Goal: Task Accomplishment & Management: Manage account settings

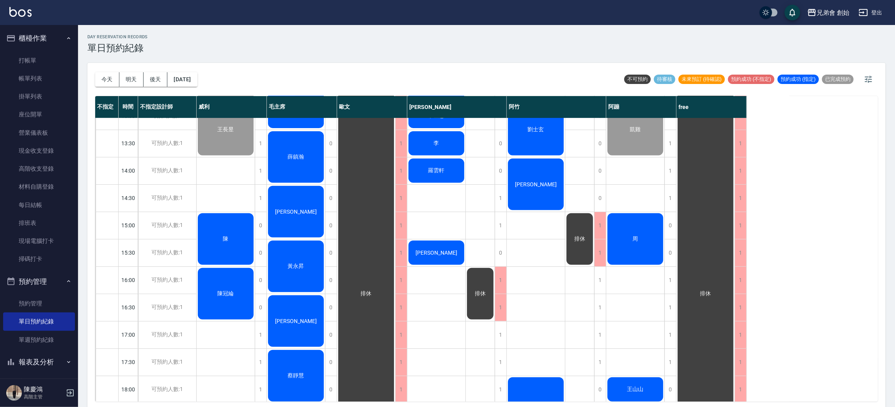
scroll to position [292, 0]
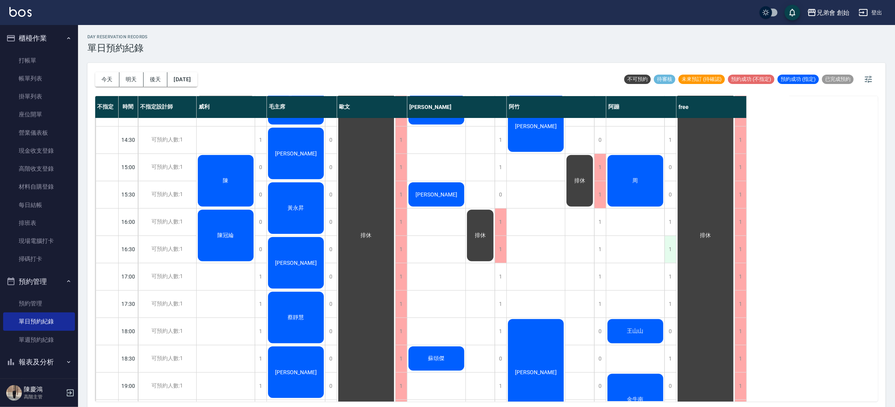
click at [672, 248] on div "1" at bounding box center [671, 249] width 12 height 27
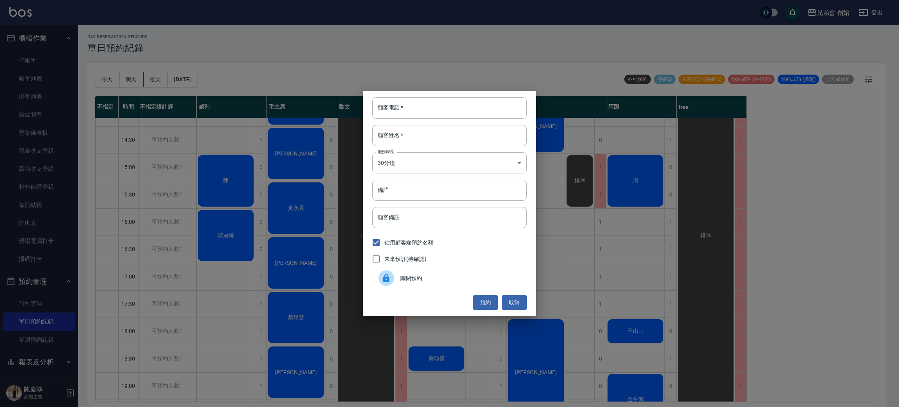
click at [502, 277] on span "關閉預約" at bounding box center [460, 278] width 120 height 8
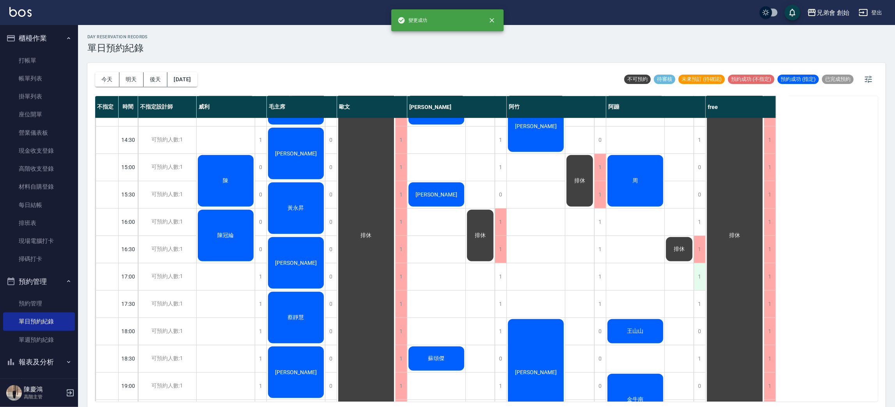
click at [704, 283] on div "1" at bounding box center [700, 276] width 12 height 27
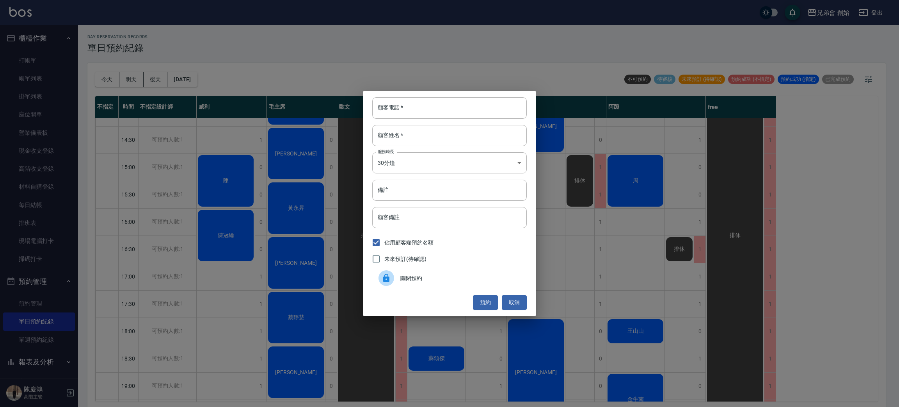
click at [495, 284] on div "關閉預約" at bounding box center [449, 278] width 155 height 22
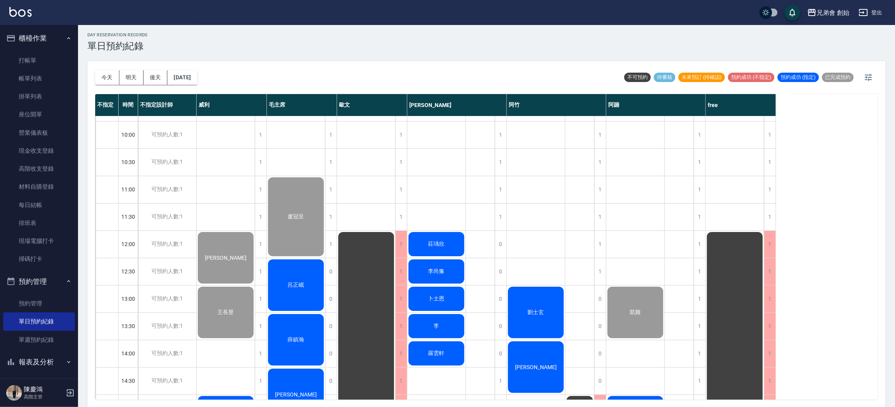
scroll to position [225, 0]
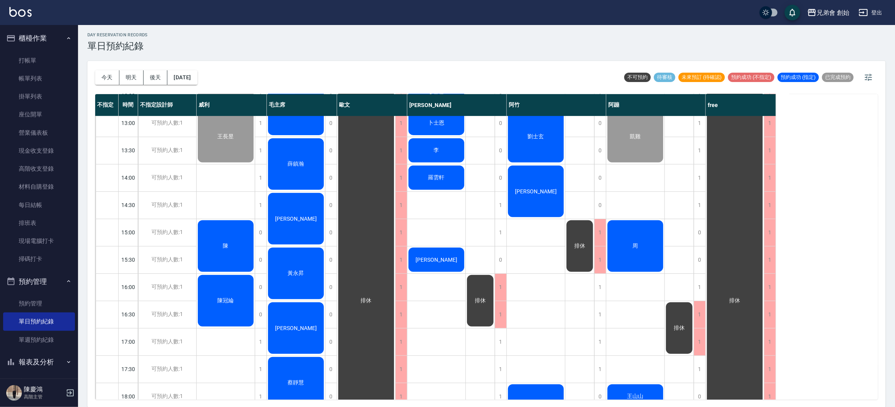
click at [647, 238] on div "周" at bounding box center [635, 246] width 58 height 54
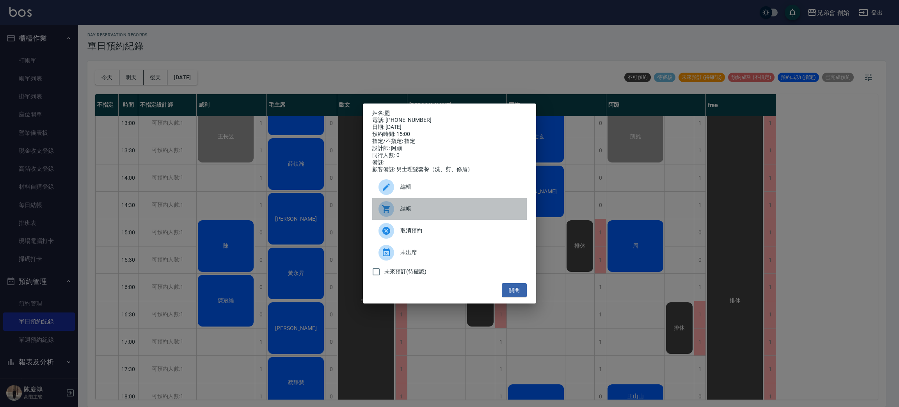
click at [452, 213] on span "結帳" at bounding box center [460, 208] width 120 height 8
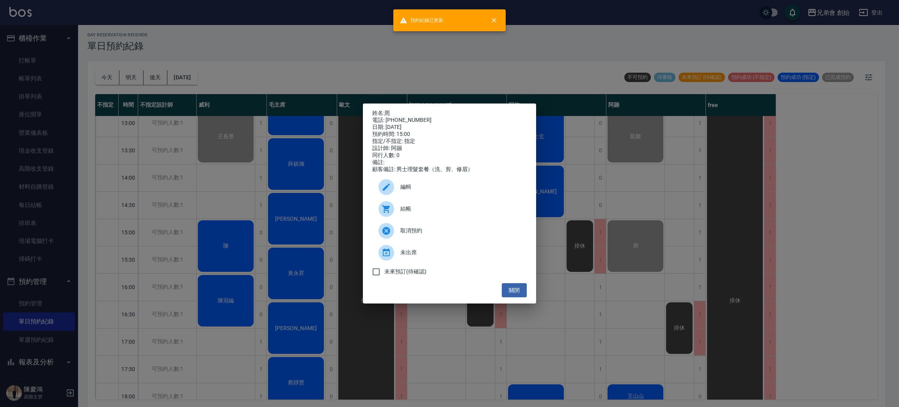
click at [696, 221] on div "姓名: 周 電話: [PHONE_NUMBER] 日期: [DATE] 預約時間: 15:00 指定/不指定: 指定 設計師: 阿蹦 同行人數: 0 備註: …" at bounding box center [449, 203] width 899 height 407
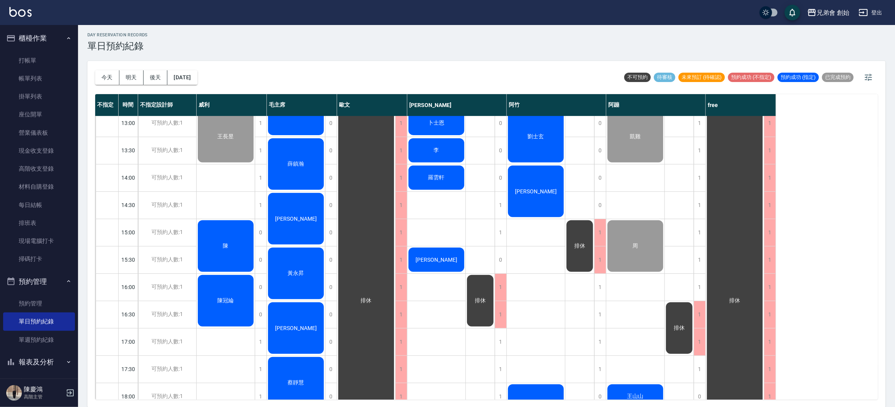
scroll to position [167, 0]
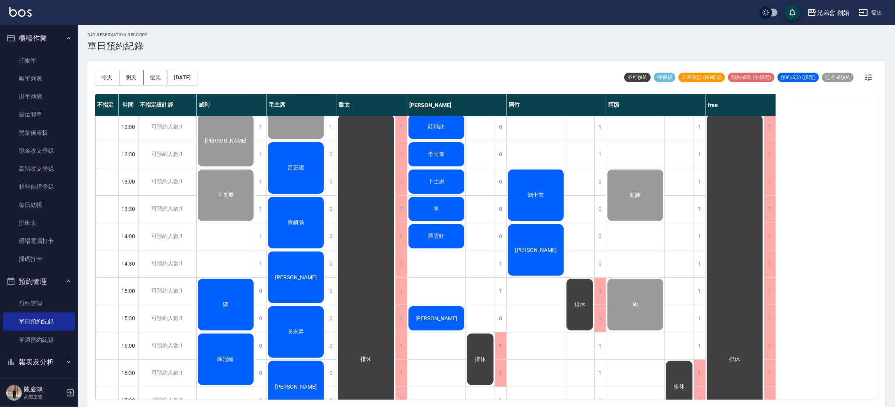
click at [553, 244] on div "[PERSON_NAME]" at bounding box center [536, 250] width 58 height 54
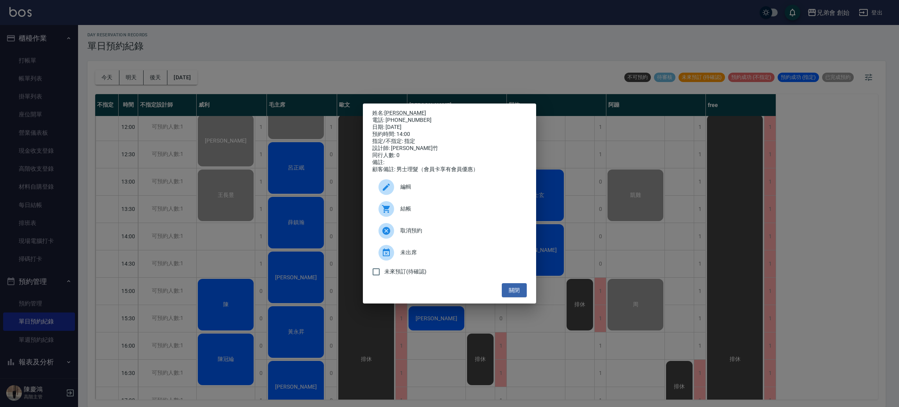
click at [460, 217] on div "結帳" at bounding box center [449, 209] width 155 height 22
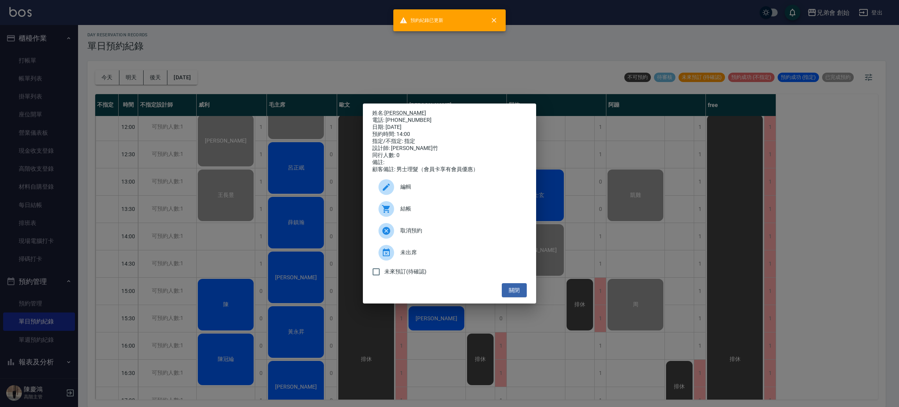
click at [273, 80] on div "姓名: [PERSON_NAME] 電話: [PHONE_NUMBER] 日期: [DATE] 預約時間: 14:00 指定/不指定: 指定 設計師: [PE…" at bounding box center [449, 203] width 899 height 407
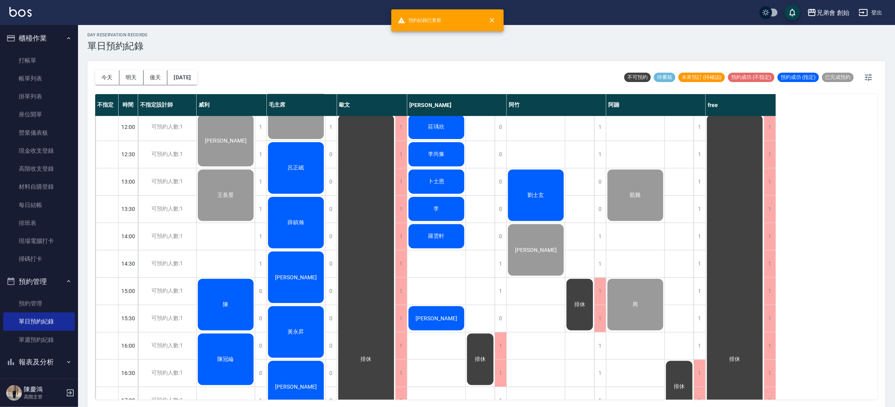
click at [435, 55] on div "day Reservation records 單日預約紀錄 [DATE] [DATE] [DATE] [DATE] 不可預約 待審核 未來預訂 (待確認) …" at bounding box center [486, 215] width 817 height 384
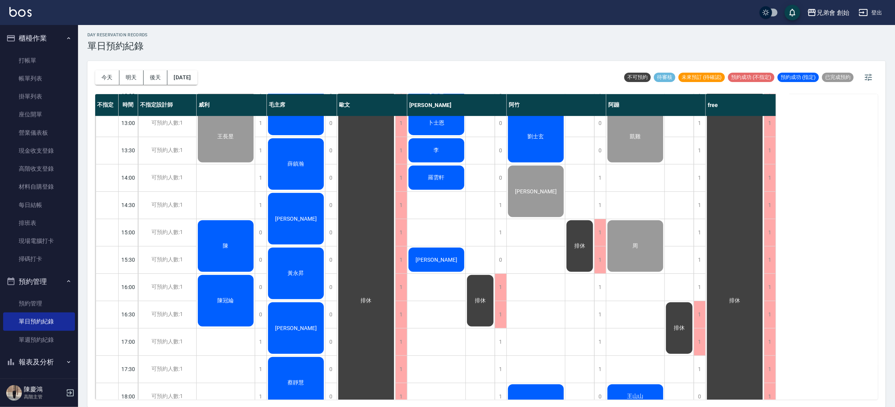
scroll to position [342, 0]
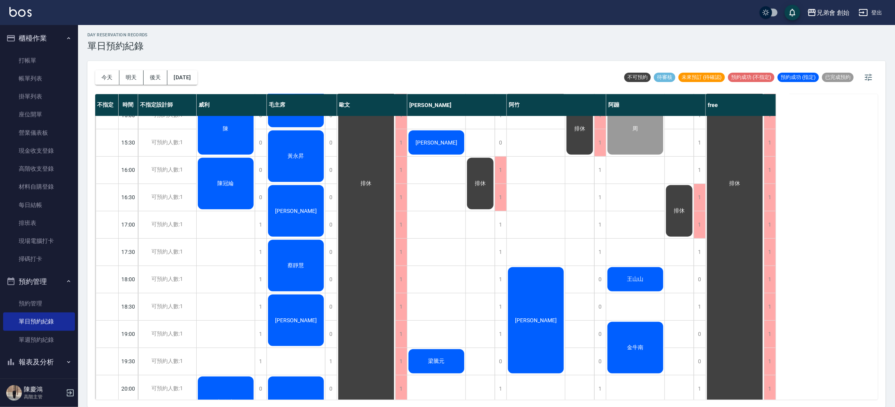
click at [299, 217] on div "[PERSON_NAME]" at bounding box center [296, 211] width 58 height 54
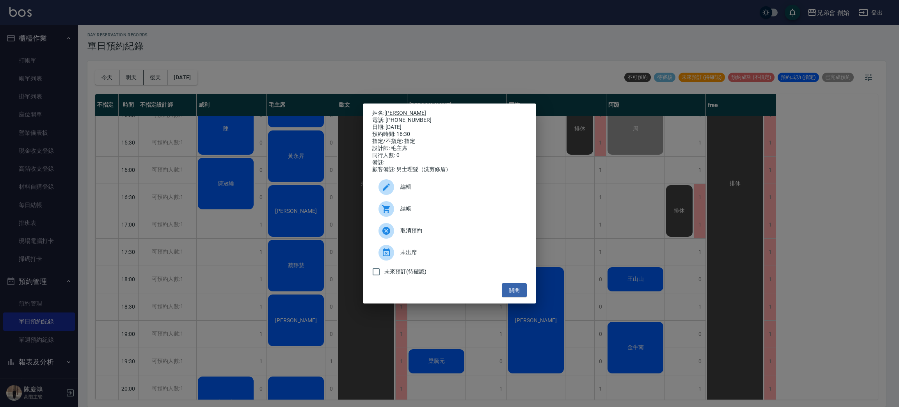
click at [404, 213] on span "結帳" at bounding box center [460, 208] width 120 height 8
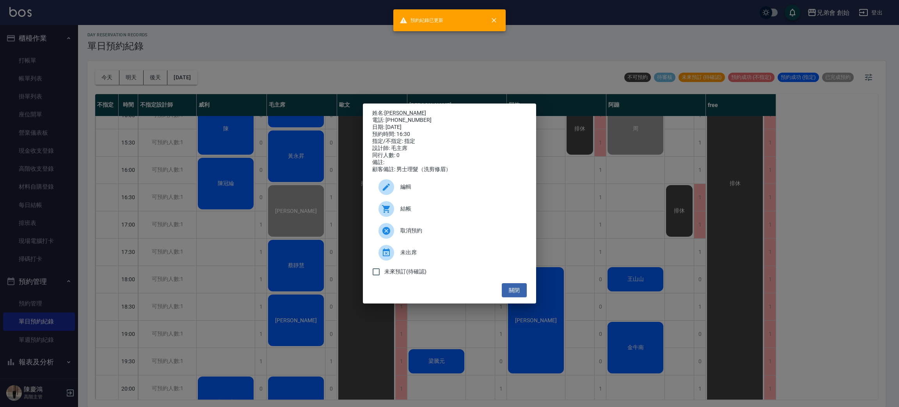
drag, startPoint x: 446, startPoint y: 80, endPoint x: 361, endPoint y: 74, distance: 84.9
click at [437, 76] on div "姓名: [PERSON_NAME]: [PHONE_NUMBER] 日期: [DATE] 預約時間: 16:30 指定/不指定: 指定 設計師: [PERSO…" at bounding box center [449, 203] width 899 height 407
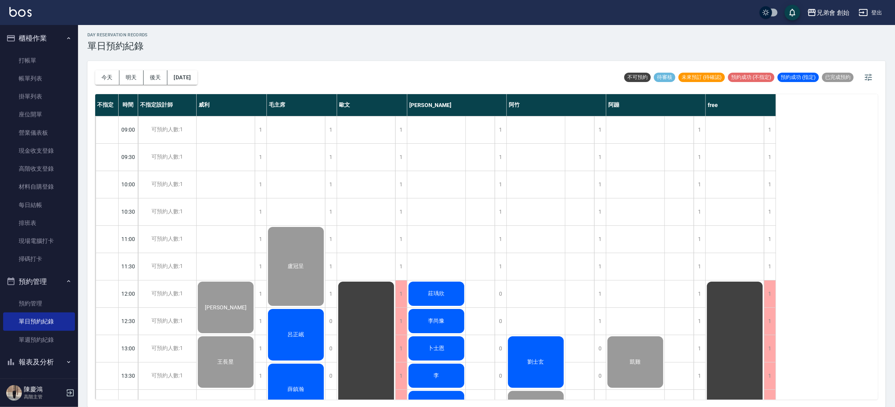
scroll to position [0, 0]
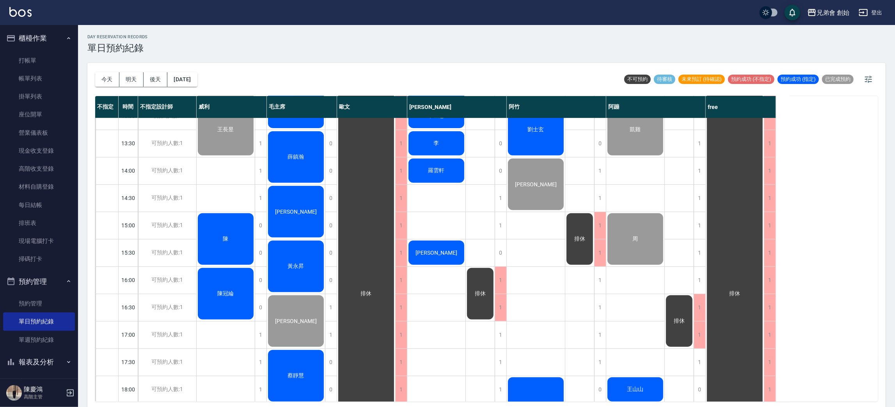
scroll to position [175, 0]
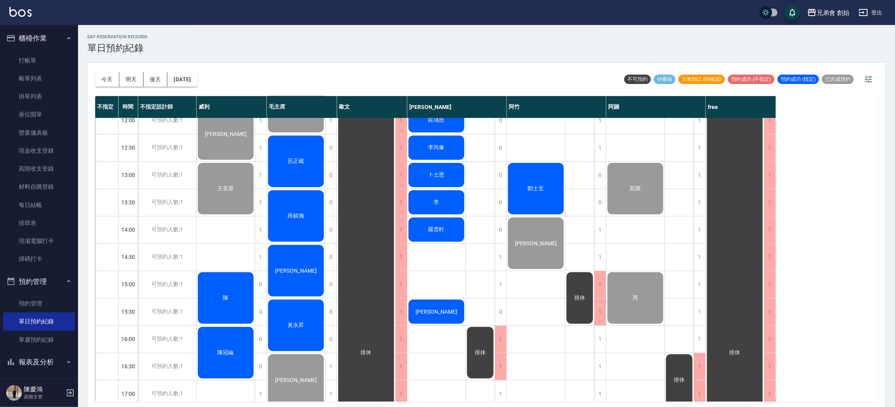
click at [230, 299] on span "陳" at bounding box center [226, 297] width 9 height 7
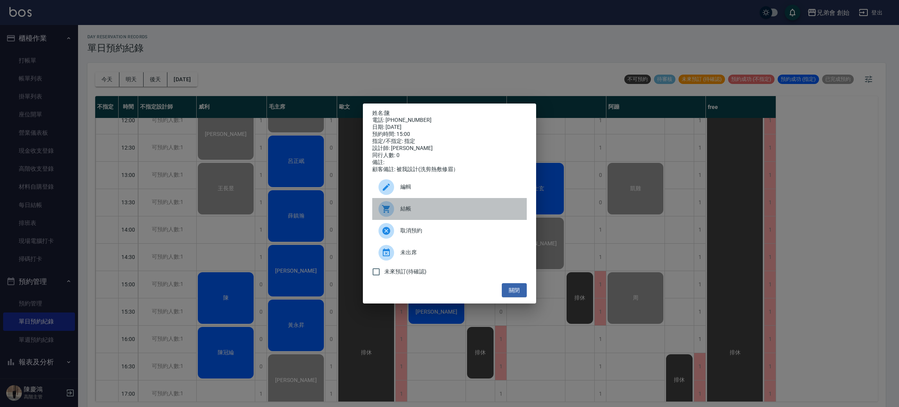
click at [440, 217] on div "結帳" at bounding box center [449, 209] width 155 height 22
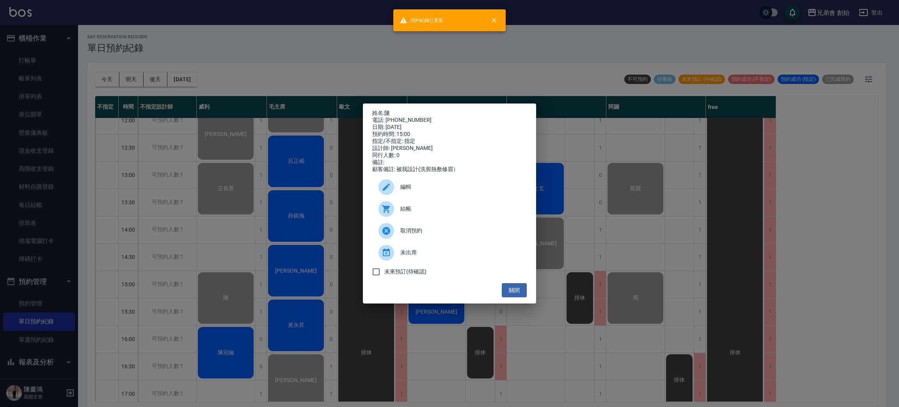
click at [220, 239] on div "姓名: 陳 電話: [PHONE_NUMBER] 日期: [DATE] 預約時間: 15:00 指定/不指定: 指定 設計師: [PERSON_NAME] 同…" at bounding box center [449, 203] width 899 height 407
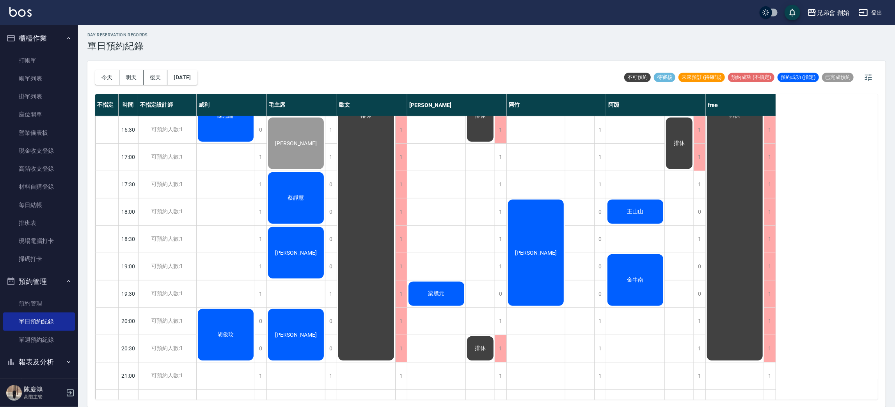
scroll to position [292, 0]
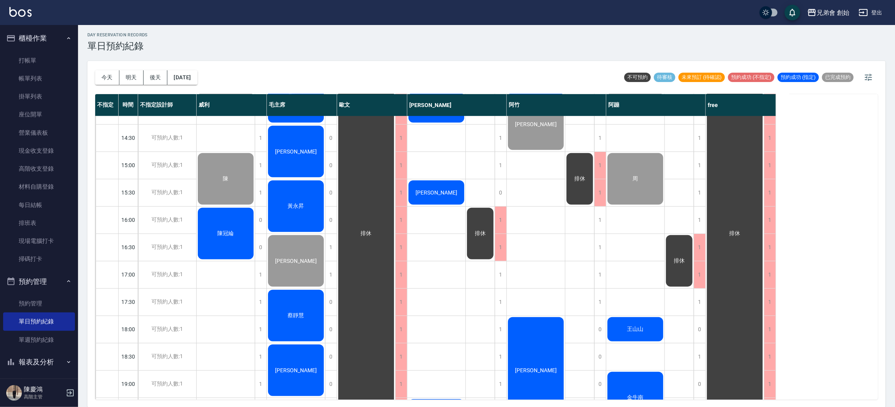
click at [231, 240] on div "陳冠綸" at bounding box center [226, 233] width 58 height 54
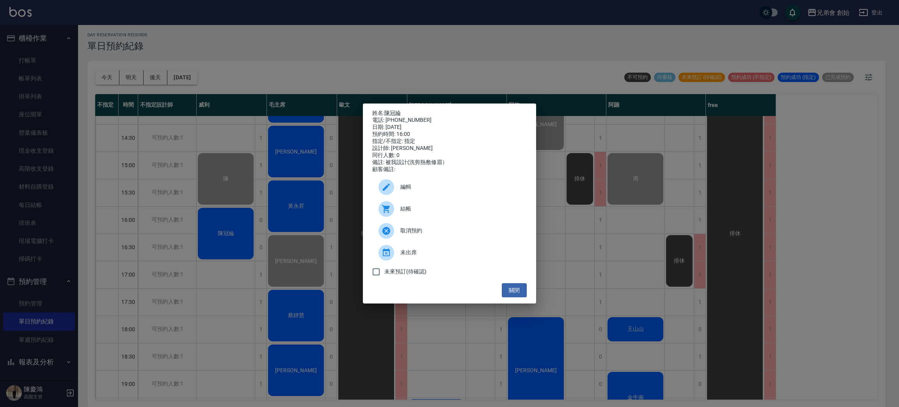
click at [427, 208] on div "結帳" at bounding box center [449, 209] width 155 height 22
click at [408, 30] on div "姓名: [PERSON_NAME] 電話: [PHONE_NUMBER] 日期: [DATE] 預約時間: 16:00 指定/不指定: 指定 設計師: [PE…" at bounding box center [449, 203] width 899 height 407
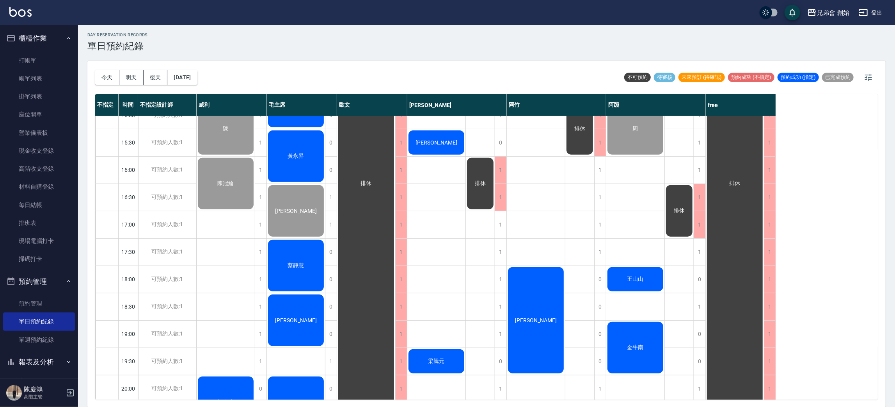
scroll to position [401, 0]
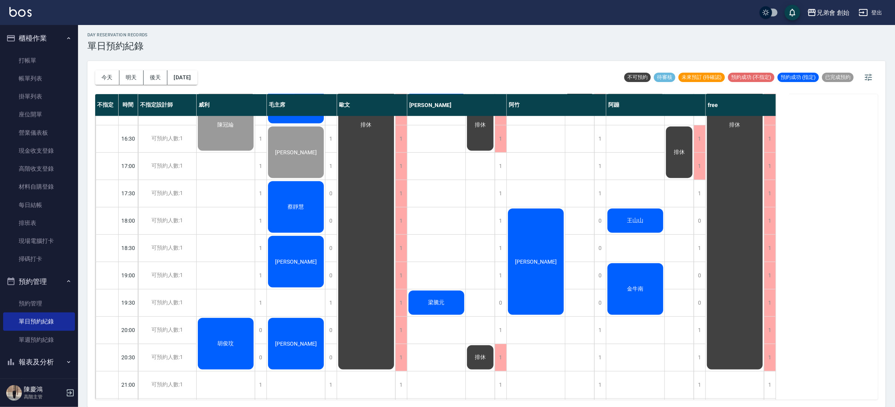
click at [213, 215] on div "[PERSON_NAME] [PERSON_NAME] 陳 [PERSON_NAME] [PERSON_NAME]" at bounding box center [226, 111] width 59 height 792
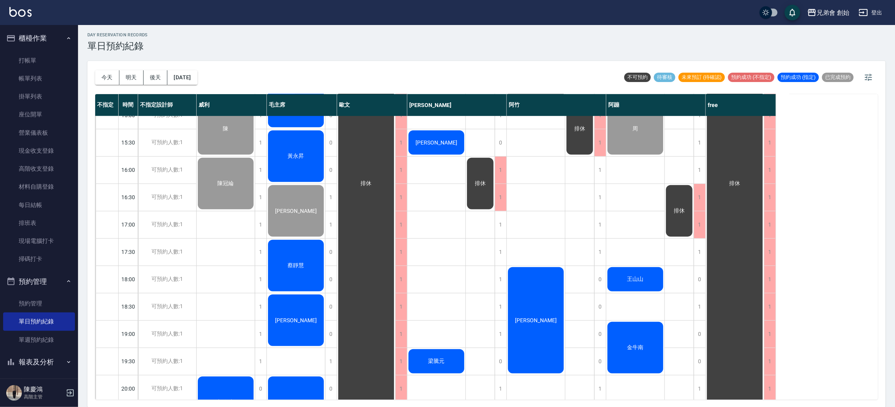
click at [246, 277] on div "[PERSON_NAME] [PERSON_NAME] 陳 [PERSON_NAME] [PERSON_NAME]" at bounding box center [226, 170] width 59 height 792
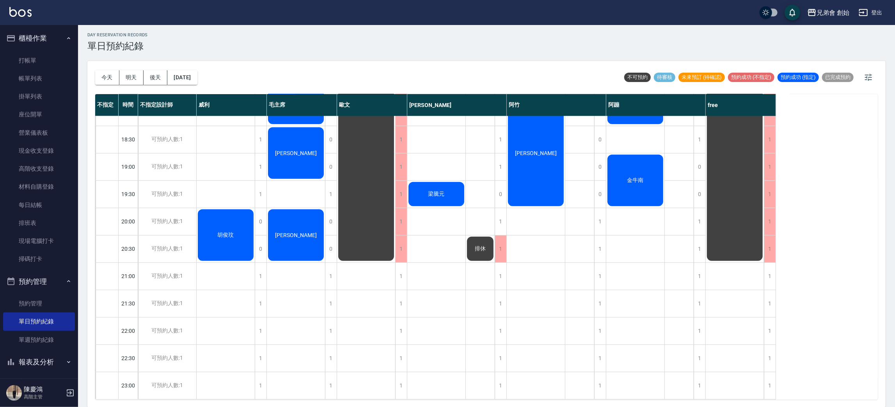
scroll to position [482, 0]
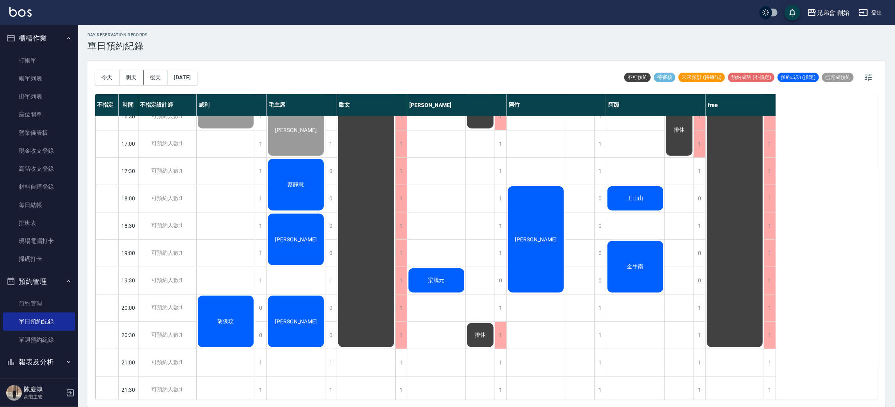
click at [669, 285] on div "排休" at bounding box center [679, 89] width 29 height 792
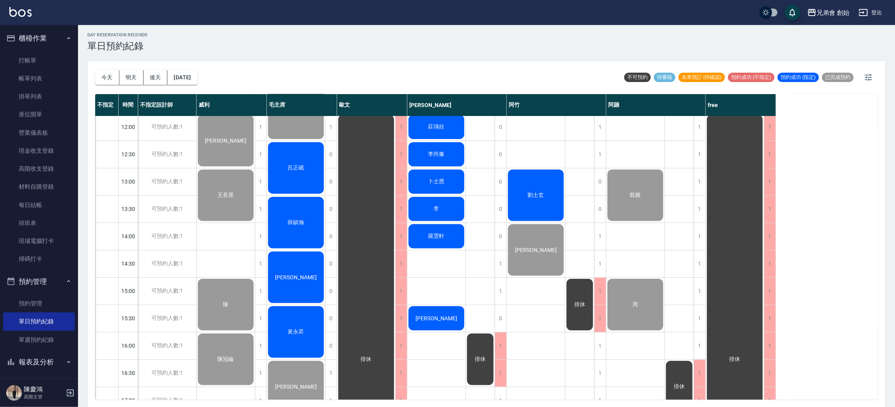
scroll to position [342, 0]
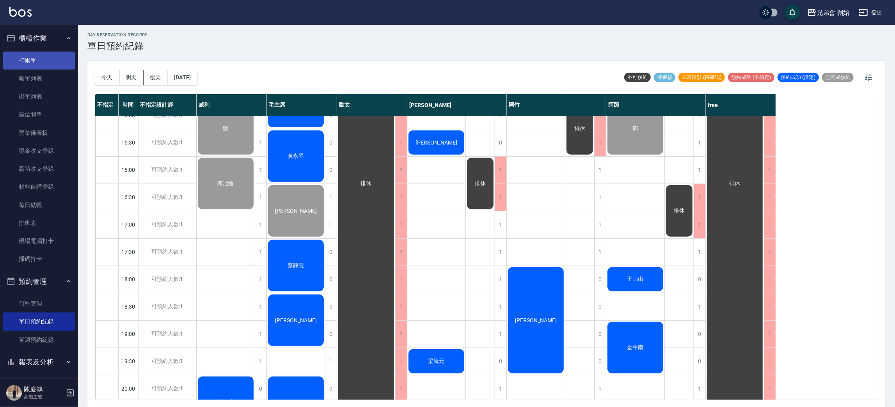
click at [46, 59] on link "打帳單" at bounding box center [39, 61] width 72 height 18
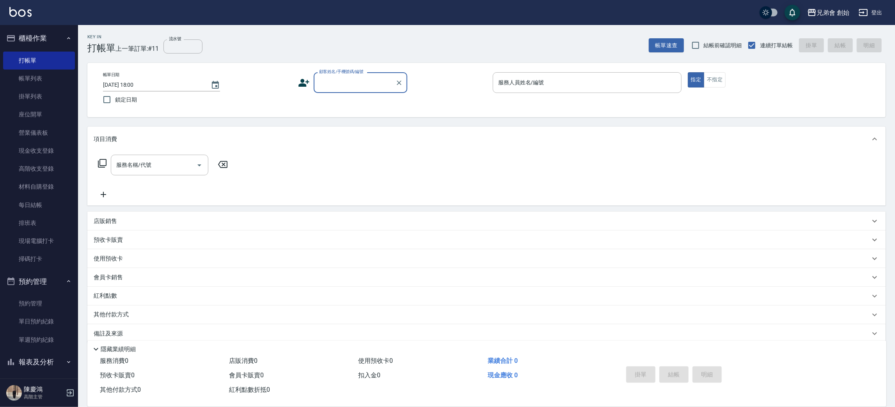
click at [336, 85] on input "顧客姓名/手機號碼/編號" at bounding box center [354, 83] width 75 height 14
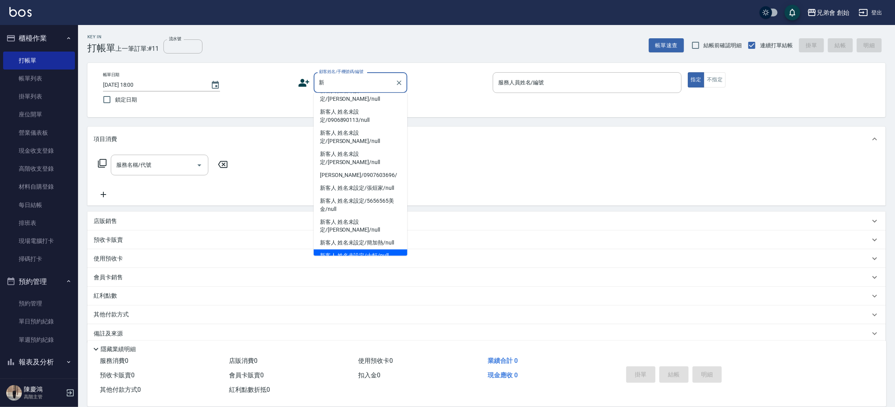
scroll to position [171, 0]
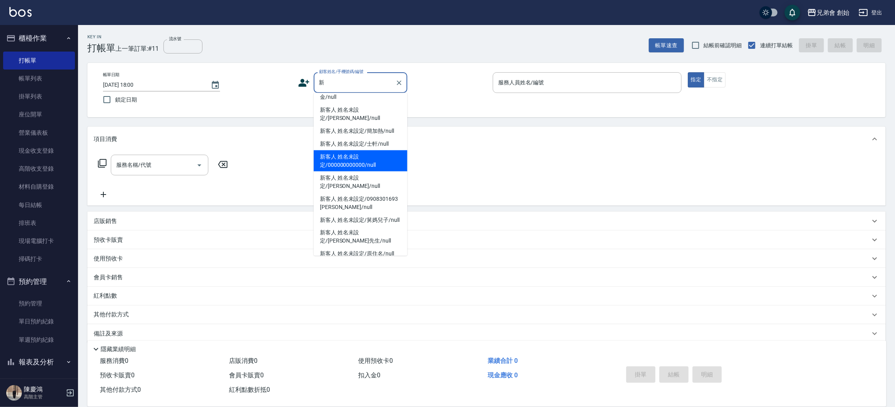
click at [369, 150] on li "新客人 姓名未設定/000000000000/null" at bounding box center [361, 160] width 94 height 21
type input "新客人 姓名未設定/000000000000/null"
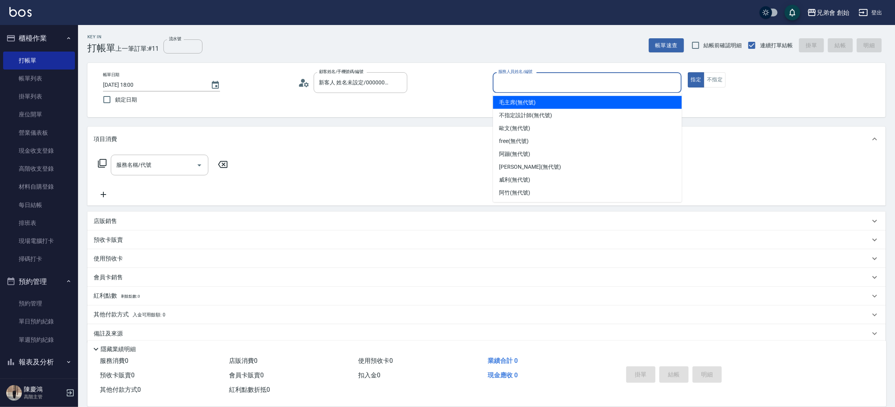
drag, startPoint x: 559, startPoint y: 80, endPoint x: 555, endPoint y: 82, distance: 4.0
click at [556, 81] on input "服務人員姓名/編號" at bounding box center [587, 83] width 182 height 14
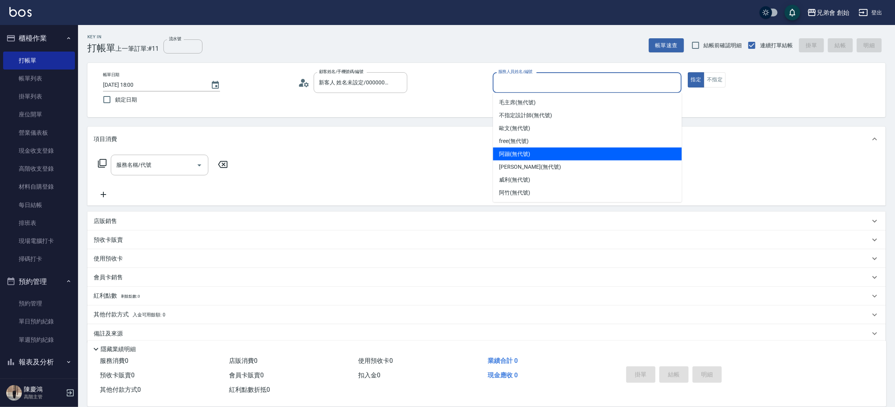
click at [527, 156] on span "阿蹦 (無代號)" at bounding box center [515, 154] width 31 height 8
type input "阿蹦(無代號)"
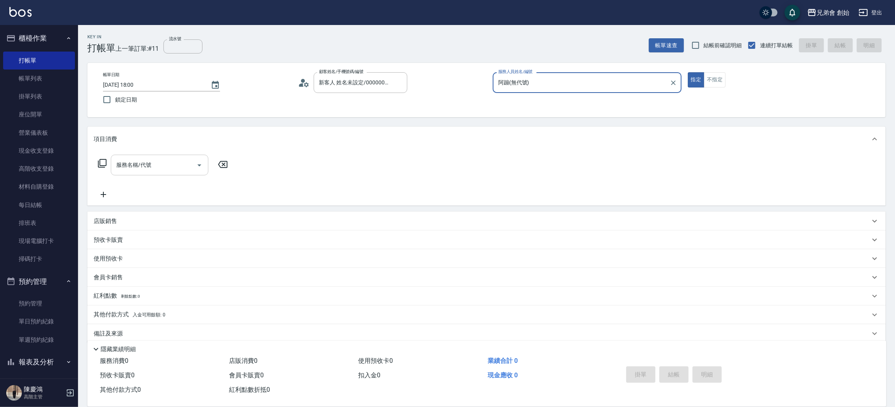
click at [191, 161] on input "服務名稱/代號" at bounding box center [153, 165] width 79 height 14
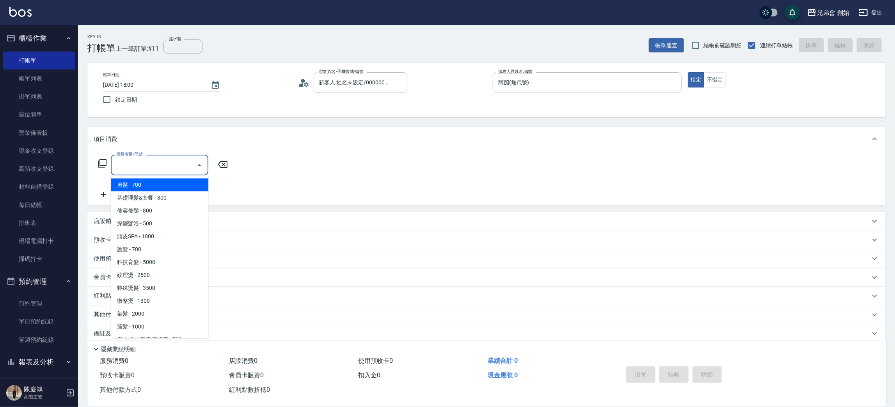
click at [192, 185] on span "剪髮 - 700" at bounding box center [160, 184] width 98 height 13
type input "剪髮(A01)"
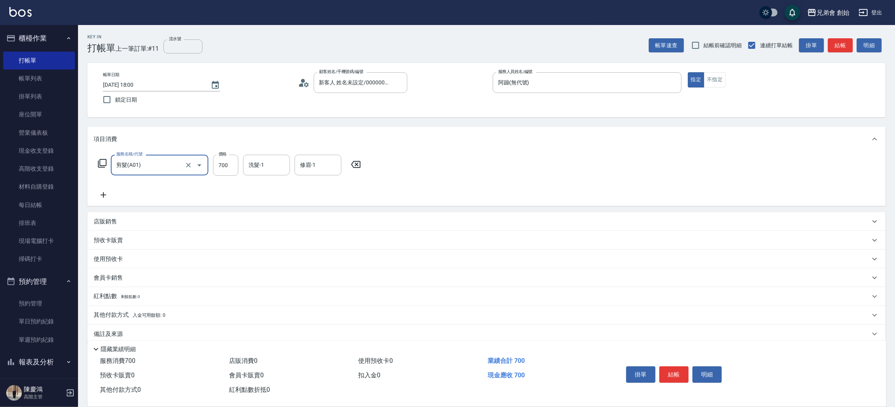
scroll to position [9, 0]
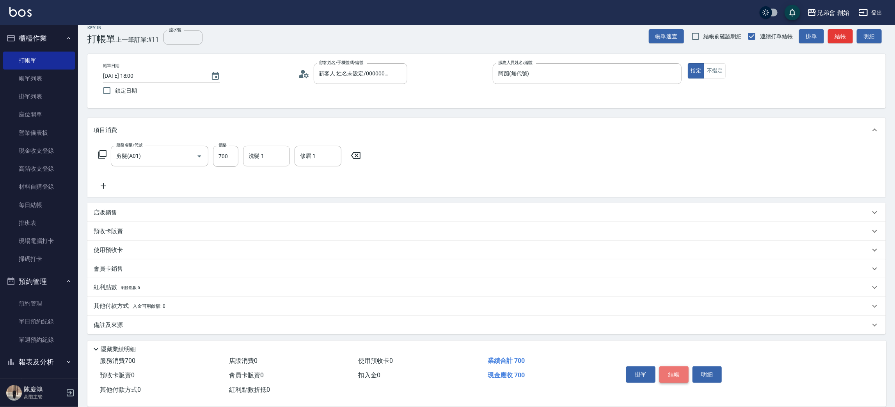
click at [675, 370] on button "結帳" at bounding box center [674, 374] width 29 height 16
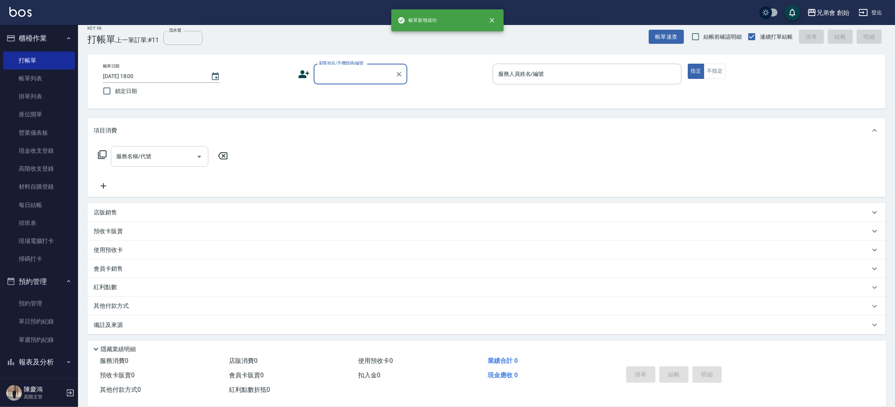
scroll to position [0, 0]
click at [51, 79] on link "帳單列表" at bounding box center [39, 78] width 72 height 18
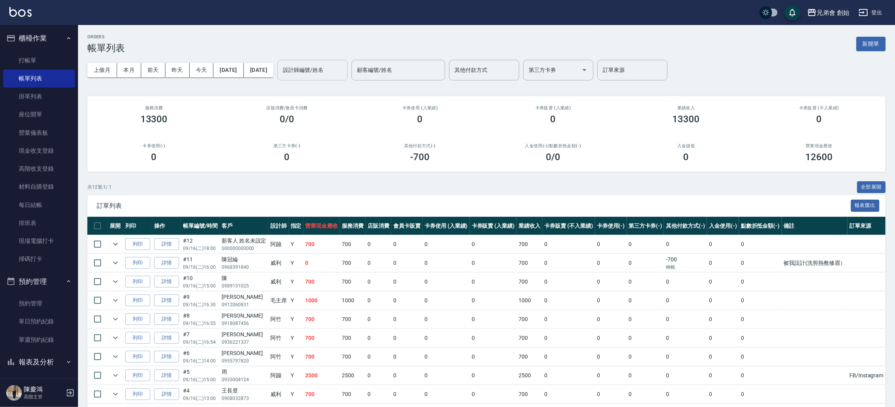
click at [336, 69] on input "設計師編號/姓名" at bounding box center [312, 70] width 63 height 14
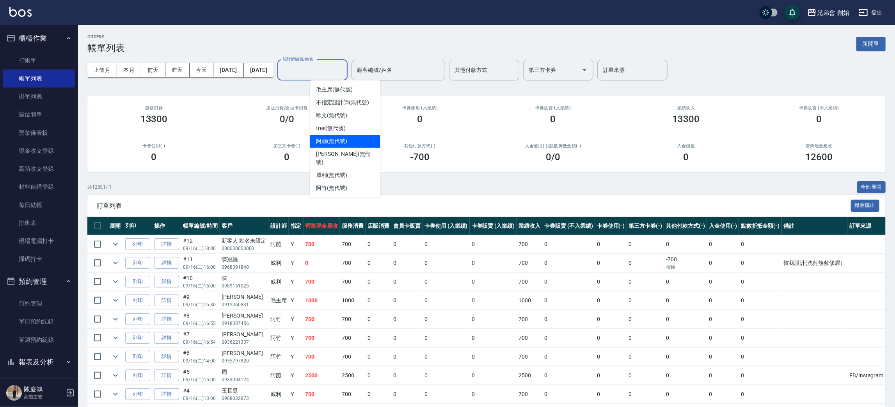
click at [348, 135] on div "阿蹦 (無代號)" at bounding box center [345, 141] width 70 height 13
type input "阿蹦(無代號)"
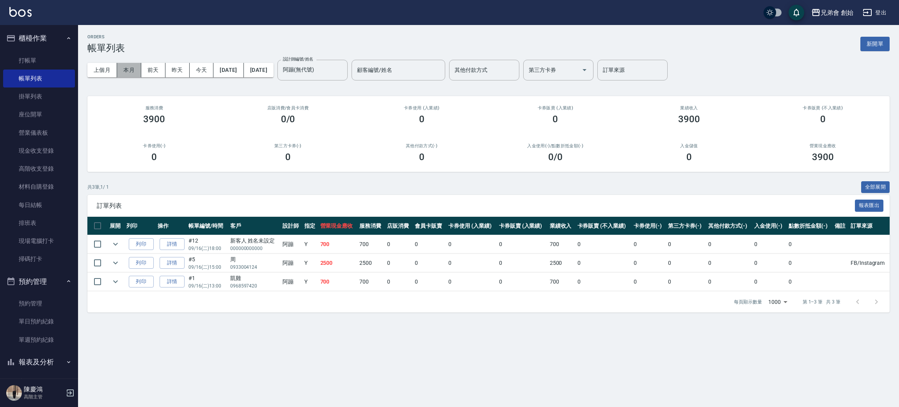
click at [132, 71] on button "本月" at bounding box center [129, 70] width 24 height 14
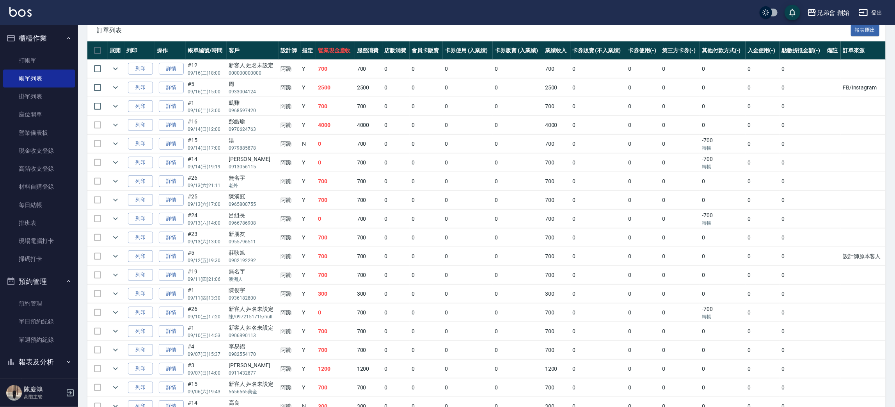
scroll to position [234, 0]
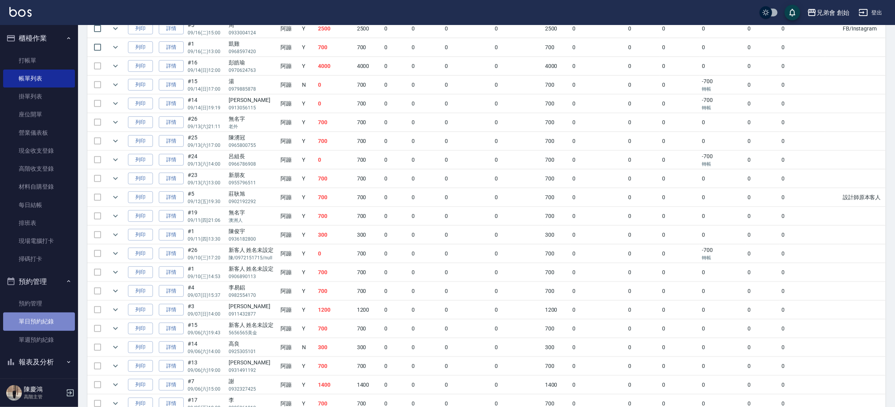
click at [55, 320] on link "單日預約紀錄" at bounding box center [39, 321] width 72 height 18
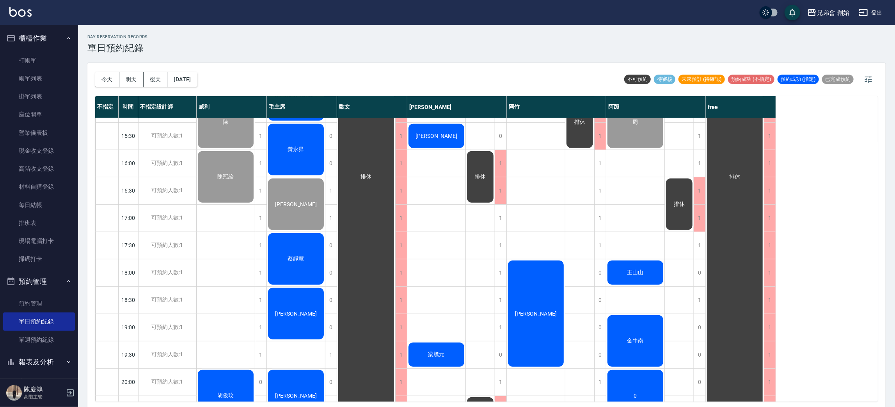
scroll to position [518, 0]
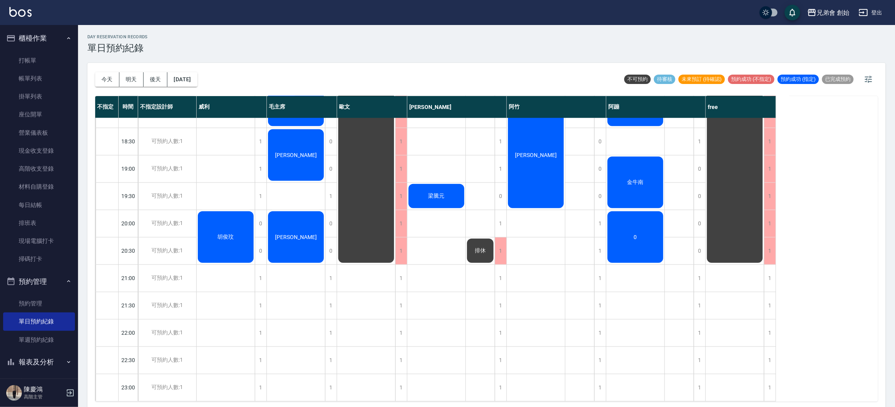
click at [641, 226] on div "0" at bounding box center [635, 237] width 58 height 54
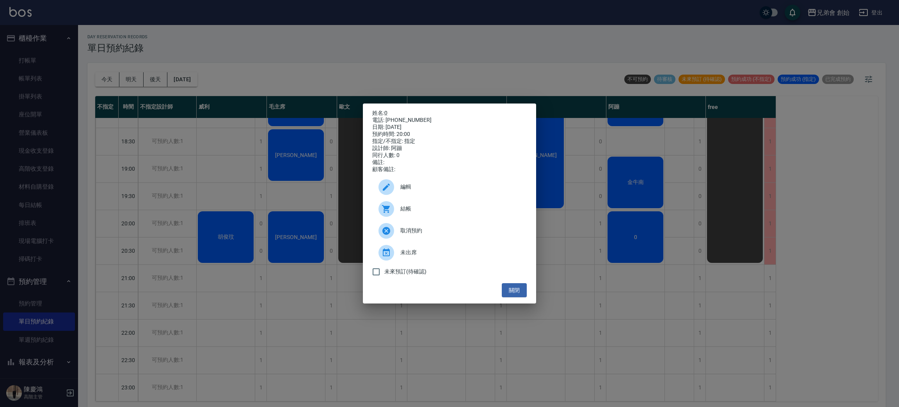
click at [478, 242] on div "取消預約" at bounding box center [449, 231] width 155 height 22
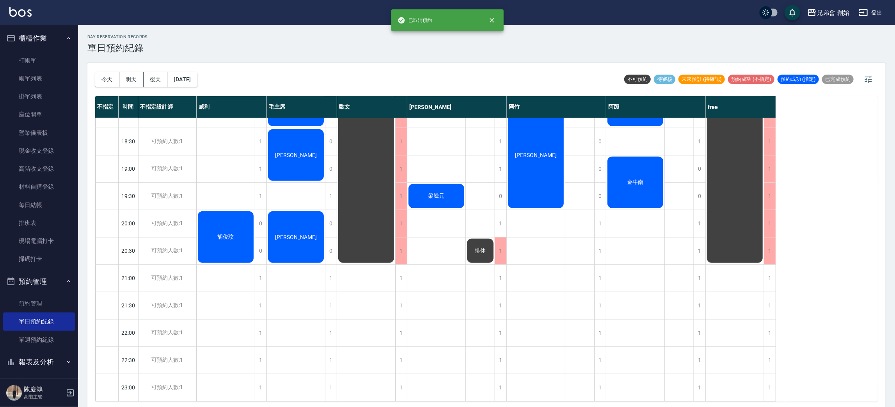
click at [701, 215] on div "day Reservation records 單日預約紀錄 [DATE] [DATE] [DATE] [DATE] 不可預約 待審核 未來預訂 (待確認) …" at bounding box center [486, 217] width 817 height 384
click at [699, 215] on div "1" at bounding box center [700, 223] width 12 height 27
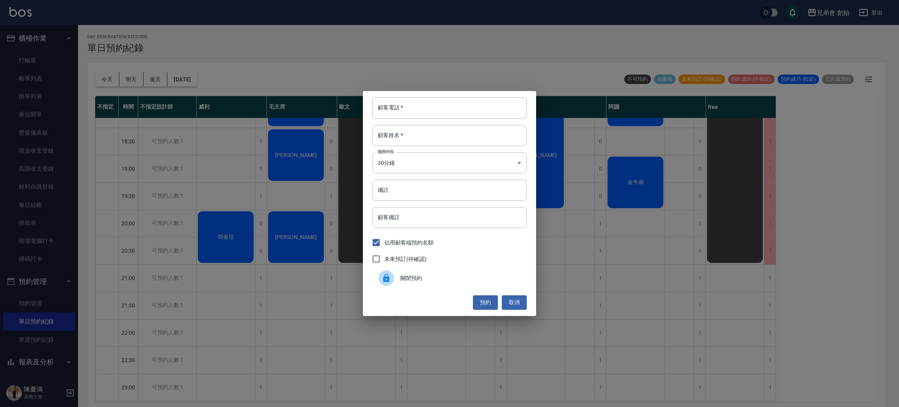
click at [506, 279] on span "關閉預約" at bounding box center [460, 278] width 120 height 8
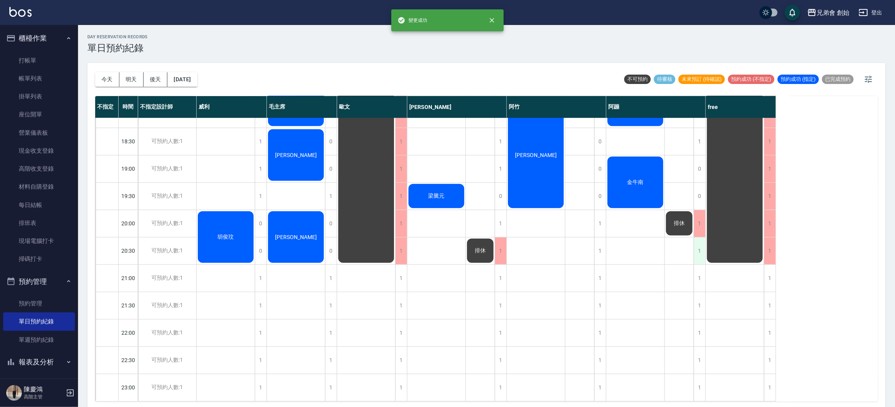
click at [697, 240] on div "1" at bounding box center [700, 250] width 12 height 27
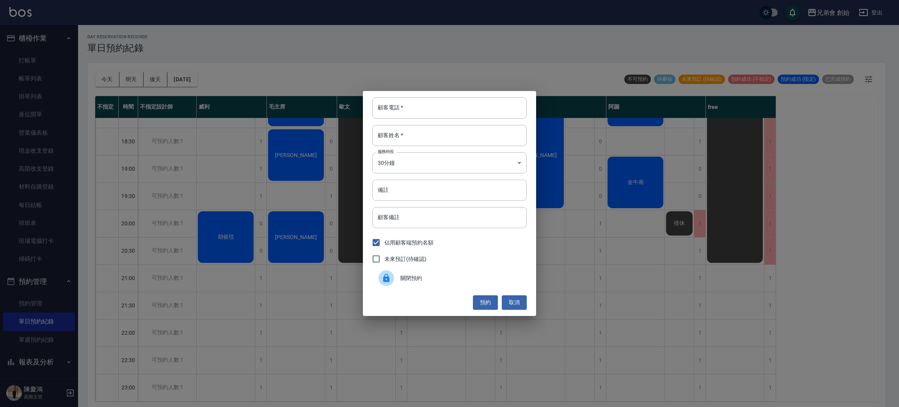
click at [519, 264] on div "未來預訂(待確認)" at bounding box center [449, 259] width 155 height 16
click at [518, 277] on span "關閉預約" at bounding box center [460, 278] width 120 height 8
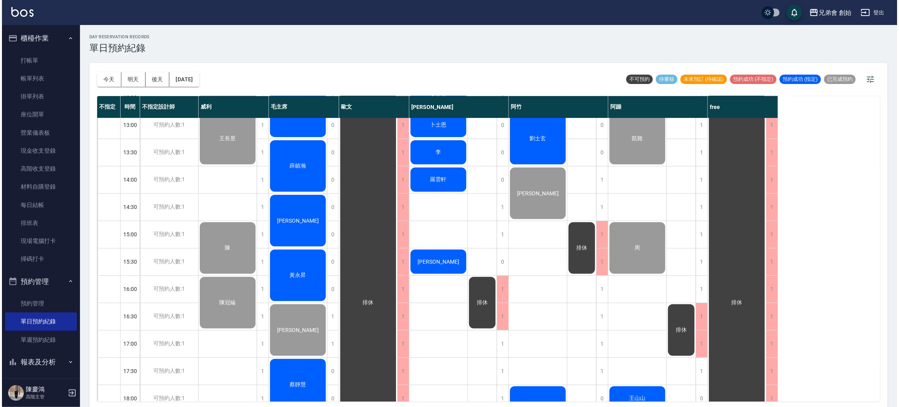
scroll to position [459, 0]
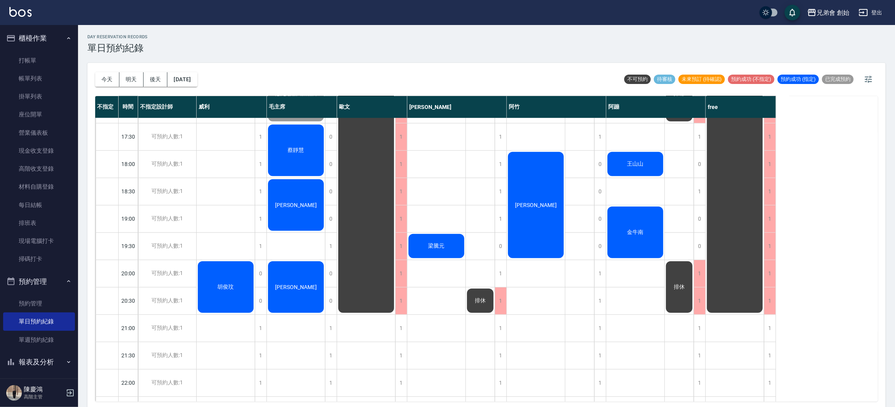
click at [646, 166] on div "王山山" at bounding box center [635, 164] width 58 height 27
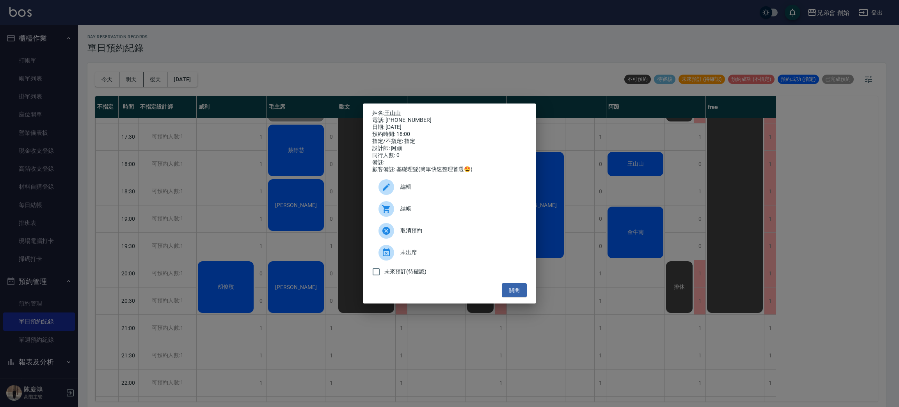
click at [485, 209] on span "結帳" at bounding box center [460, 208] width 120 height 8
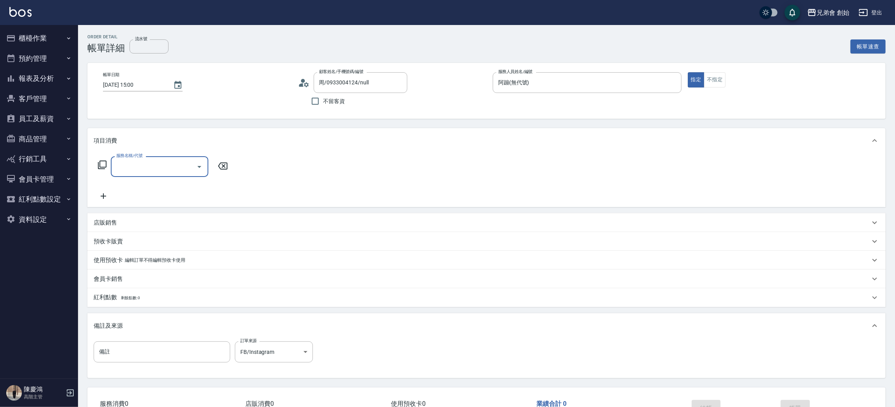
click at [188, 165] on input "服務名稱/代號" at bounding box center [153, 167] width 79 height 14
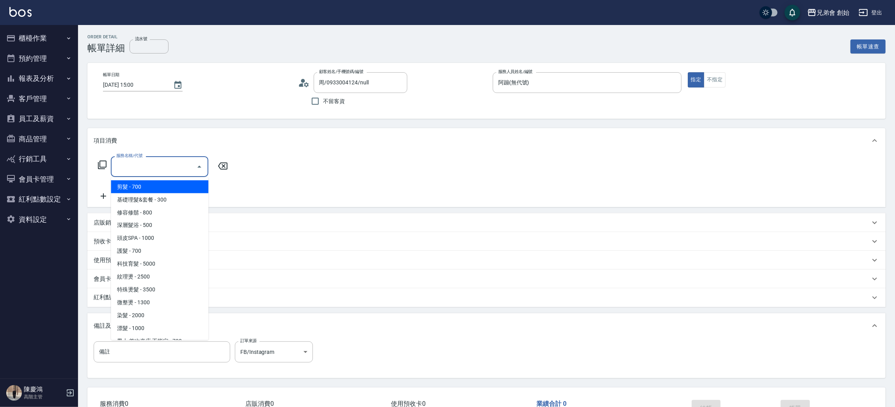
click at [188, 186] on span "剪髮 - 700" at bounding box center [160, 186] width 98 height 13
type input "剪髮(A01)"
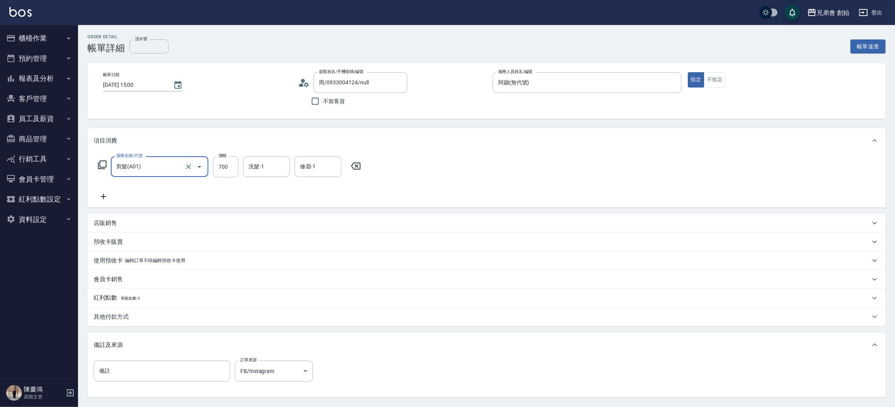
click at [188, 168] on icon "Clear" at bounding box center [189, 167] width 8 height 8
click at [137, 172] on input "服務名稱/代號" at bounding box center [148, 167] width 69 height 14
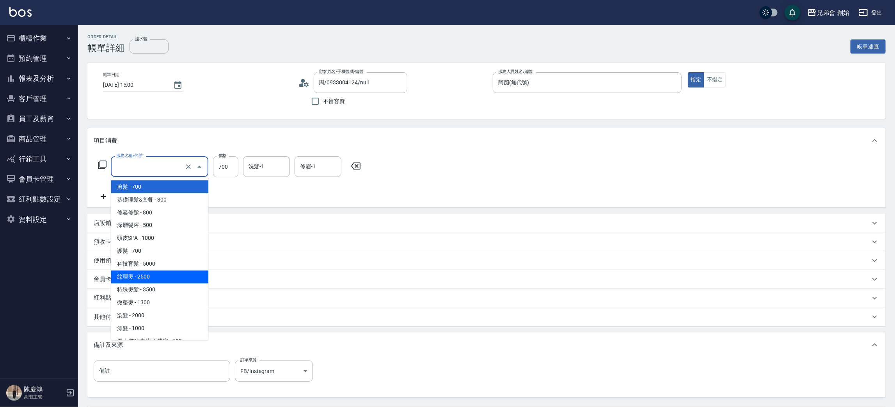
click at [177, 274] on span "紋理燙 - 2500" at bounding box center [160, 276] width 98 height 13
type input "紋理燙(D01)"
type input "2500"
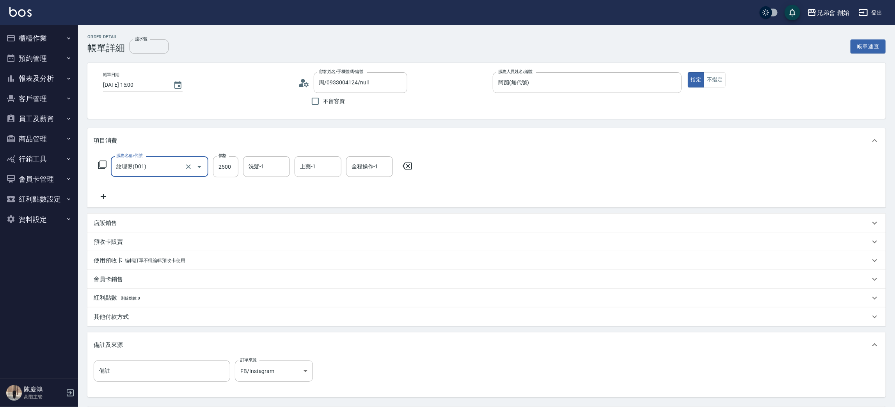
scroll to position [73, 0]
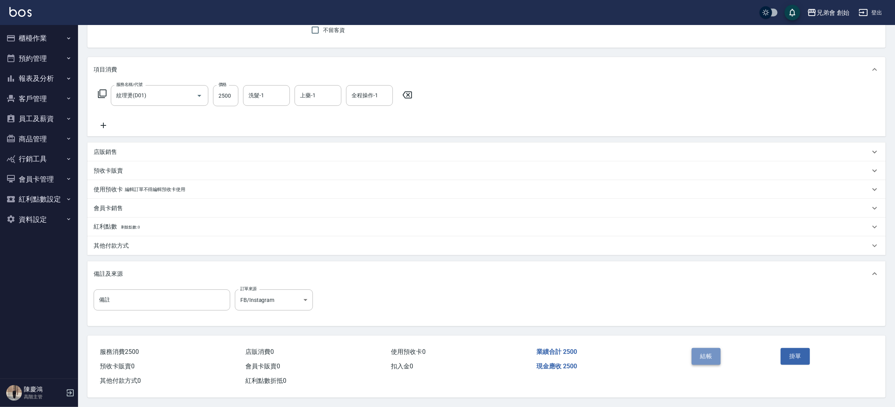
click at [705, 351] on button "結帳" at bounding box center [706, 356] width 29 height 16
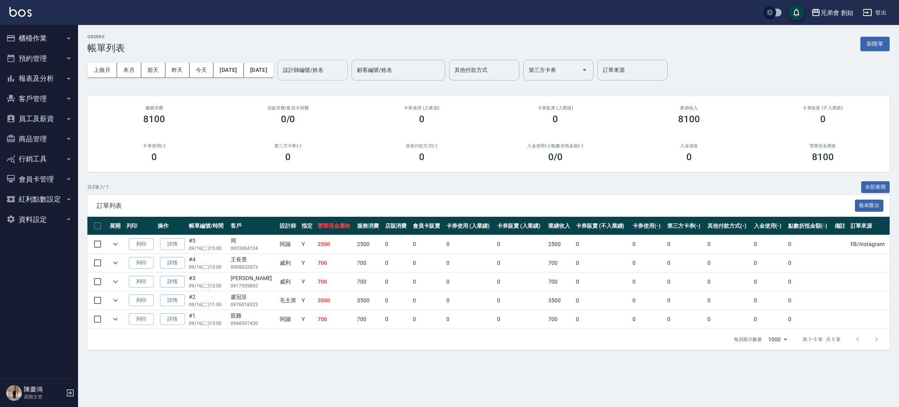
click at [335, 76] on input "設計師編號/姓名" at bounding box center [312, 70] width 63 height 14
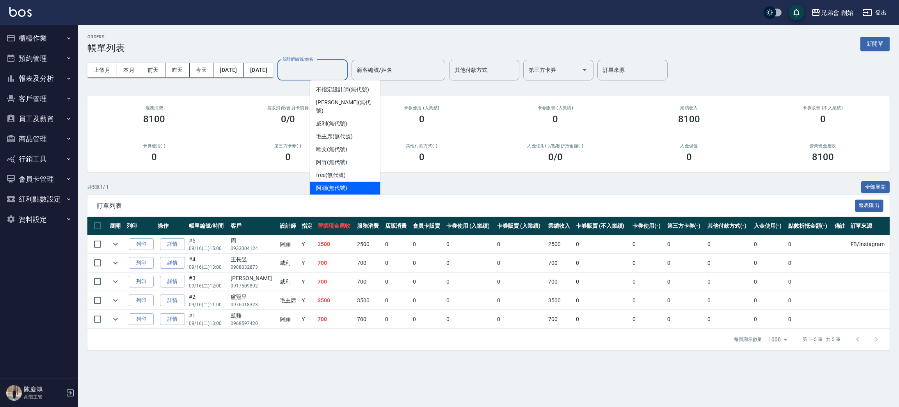
click at [357, 181] on div "阿蹦 (無代號)" at bounding box center [345, 187] width 70 height 13
type input "阿蹦(無代號)"
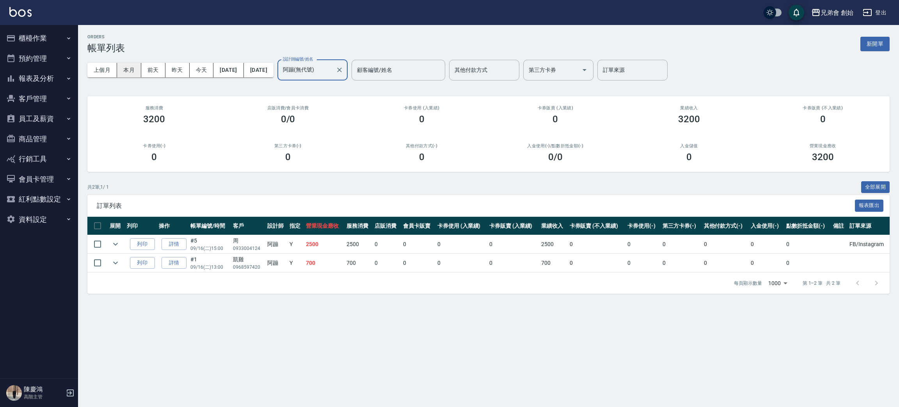
click at [128, 73] on button "本月" at bounding box center [129, 70] width 24 height 14
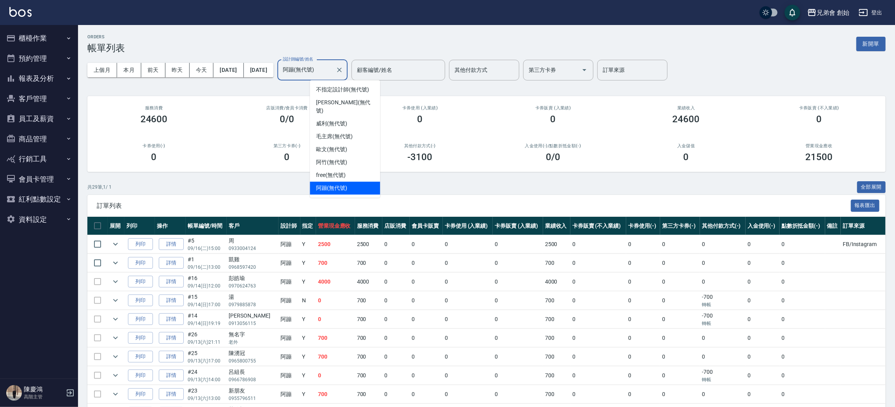
click at [332, 69] on input "阿蹦(無代號)" at bounding box center [307, 70] width 52 height 14
